Goal: Information Seeking & Learning: Understand process/instructions

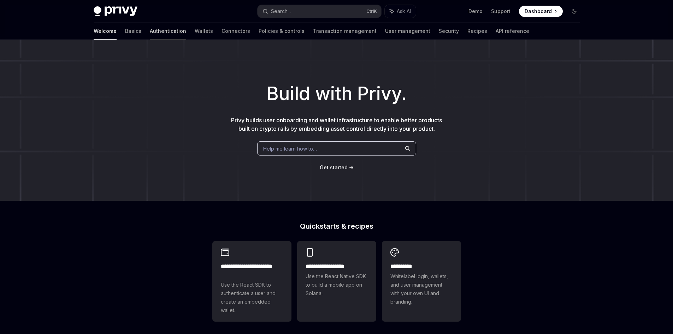
click at [150, 29] on link "Authentication" at bounding box center [168, 31] width 36 height 17
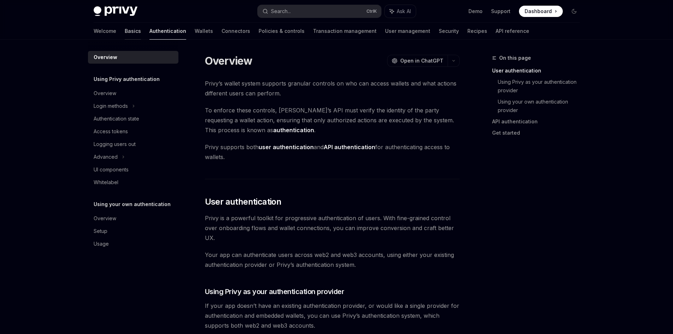
click at [125, 32] on link "Basics" at bounding box center [133, 31] width 16 height 17
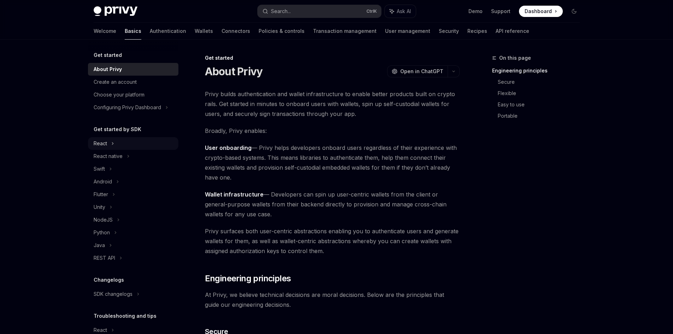
click at [109, 143] on div "React" at bounding box center [133, 143] width 90 height 13
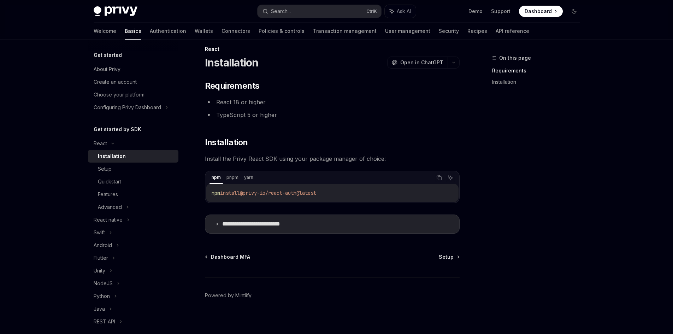
scroll to position [13, 0]
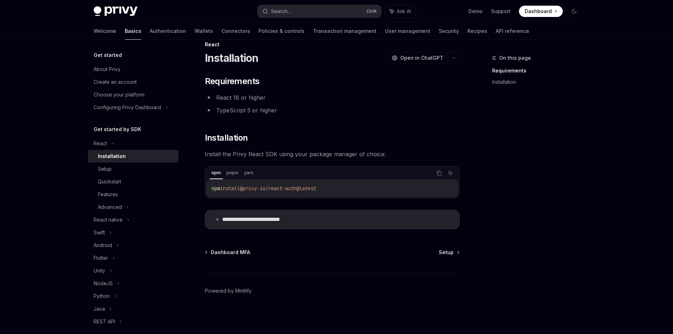
drag, startPoint x: 333, startPoint y: 188, endPoint x: 210, endPoint y: 192, distance: 123.8
click at [210, 192] on div "npm install @privy-io/react-auth@latest" at bounding box center [332, 188] width 253 height 18
click at [450, 254] on span "Setup" at bounding box center [446, 252] width 15 height 7
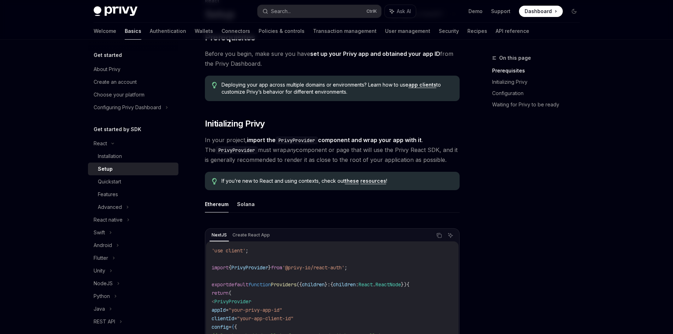
scroll to position [72, 0]
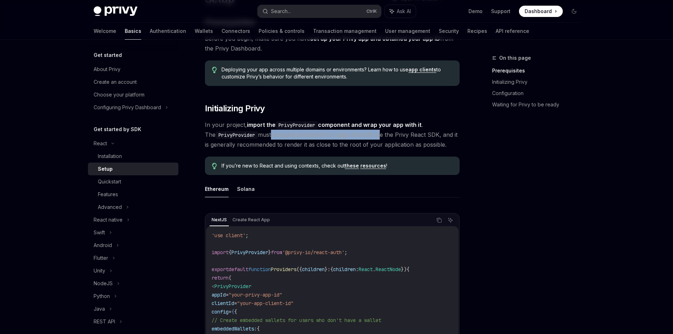
drag, startPoint x: 262, startPoint y: 136, endPoint x: 371, endPoint y: 136, distance: 109.6
click at [371, 136] on span "In your project, import the PrivyProvider component and wrap your app with it .…" at bounding box center [332, 135] width 255 height 30
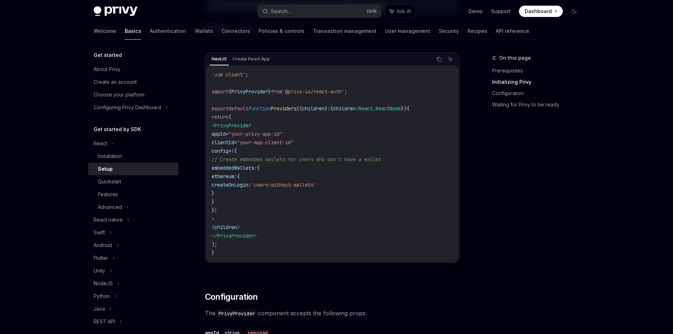
scroll to position [249, 0]
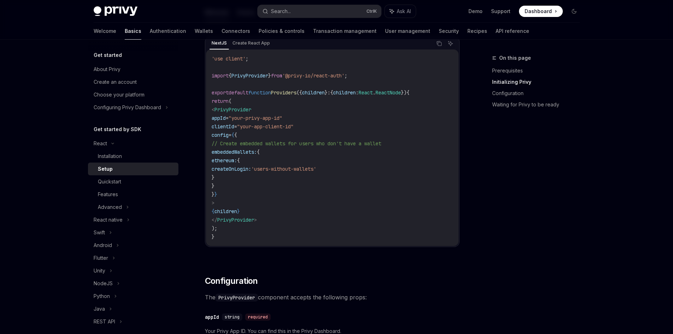
drag, startPoint x: 235, startPoint y: 149, endPoint x: 257, endPoint y: 187, distance: 44.1
click at [257, 187] on code "'use client' ; import { PrivyProvider } from '@privy-io/react-auth' ; export de…" at bounding box center [332, 147] width 241 height 187
click at [257, 188] on code "'use client' ; import { PrivyProvider } from '@privy-io/react-auth' ; export de…" at bounding box center [332, 147] width 241 height 187
click at [251, 167] on span "createOnLogin:" at bounding box center [232, 169] width 40 height 6
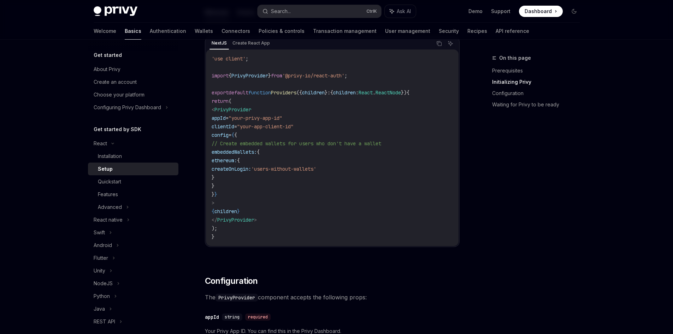
drag, startPoint x: 317, startPoint y: 145, endPoint x: 402, endPoint y: 145, distance: 84.5
click at [381, 144] on span "// Create embedded wallets for users who don't have a wallet" at bounding box center [297, 143] width 170 height 6
click at [363, 157] on code "'use client' ; import { PrivyProvider } from '@privy-io/react-auth' ; export de…" at bounding box center [332, 147] width 241 height 187
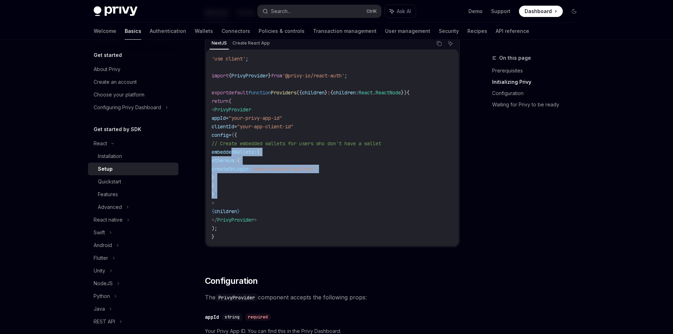
drag, startPoint x: 246, startPoint y: 192, endPoint x: 234, endPoint y: 148, distance: 44.8
click at [233, 153] on code "'use client' ; import { PrivyProvider } from '@privy-io/react-auth' ; export de…" at bounding box center [332, 147] width 241 height 187
drag, startPoint x: 229, startPoint y: 118, endPoint x: 330, endPoint y: 125, distance: 101.3
click at [330, 125] on code "'use client' ; import { PrivyProvider } from '@privy-io/react-auth' ; export de…" at bounding box center [332, 147] width 241 height 187
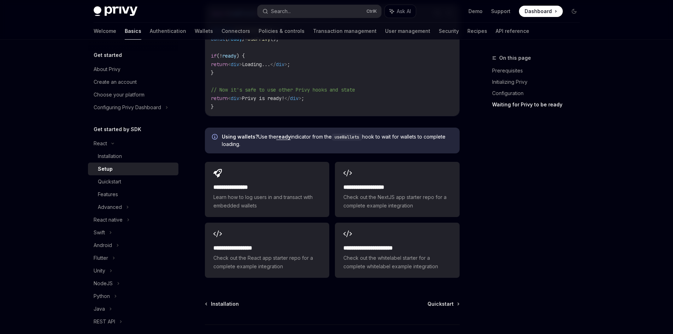
scroll to position [880, 0]
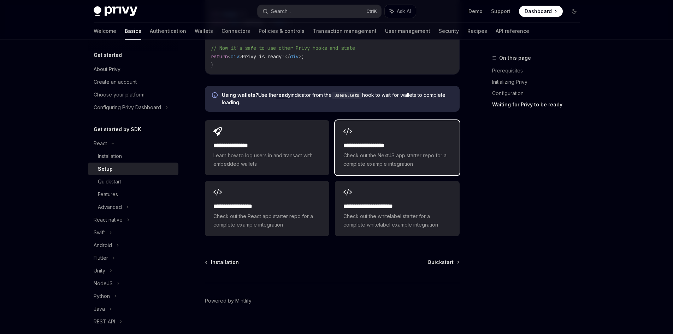
click at [396, 151] on span "Check out the NextJS app starter repo for a complete example integration" at bounding box center [397, 159] width 107 height 17
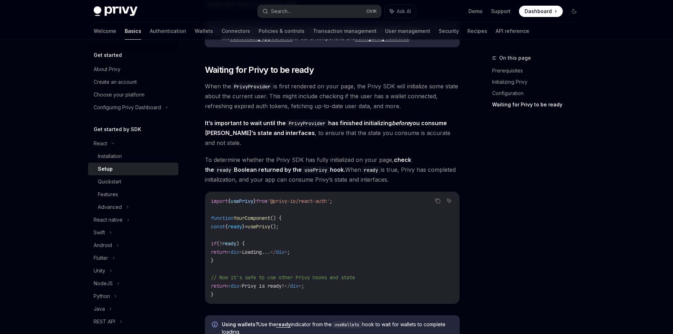
scroll to position [644, 0]
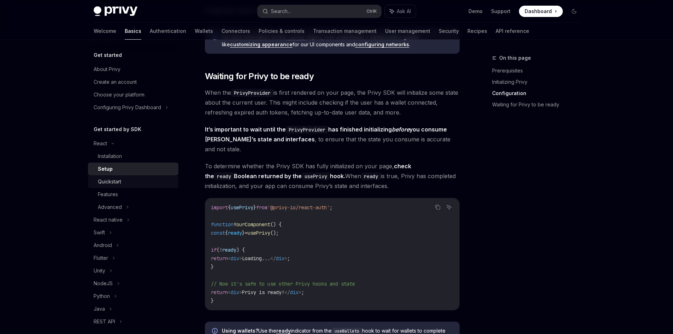
click at [114, 183] on div "Quickstart" at bounding box center [109, 181] width 23 height 8
type textarea "*"
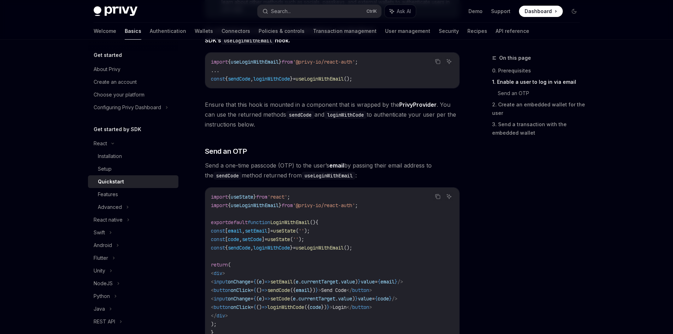
scroll to position [177, 0]
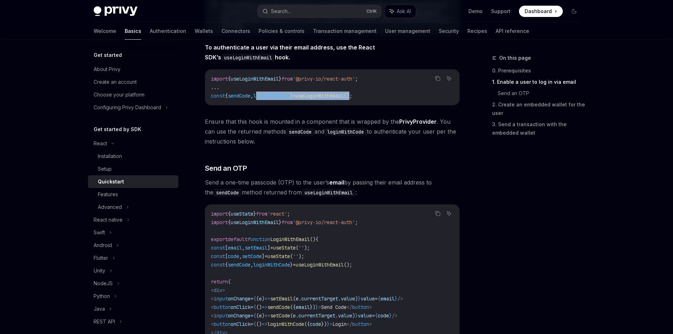
drag, startPoint x: 369, startPoint y: 95, endPoint x: 264, endPoint y: 96, distance: 105.0
click at [264, 96] on span "const { sendCode , loginWithCode } = useLoginWithEmail ();" at bounding box center [281, 96] width 141 height 6
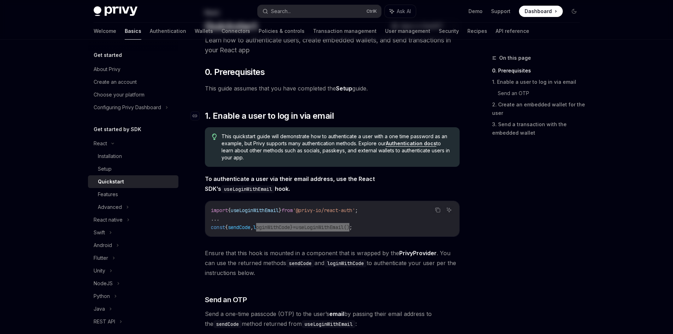
scroll to position [59, 0]
